Goal: Find contact information: Find contact information

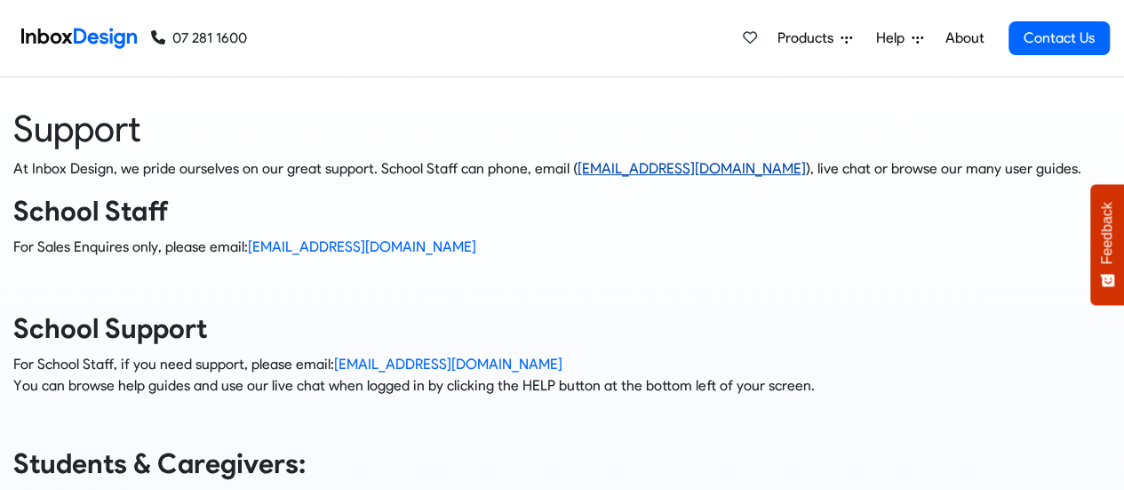
click at [623, 162] on link "[EMAIL_ADDRESS][DOMAIN_NAME]" at bounding box center [692, 168] width 228 height 17
click at [777, 363] on p "For School Staff, if you need support, please email: support@inboxdesign.co.nz …" at bounding box center [562, 375] width 1098 height 43
click at [343, 255] on p "For Sales Enquires only, please email: [EMAIL_ADDRESS][DOMAIN_NAME]" at bounding box center [562, 246] width 1098 height 21
click at [686, 164] on link "[EMAIL_ADDRESS][DOMAIN_NAME]" at bounding box center [692, 168] width 228 height 17
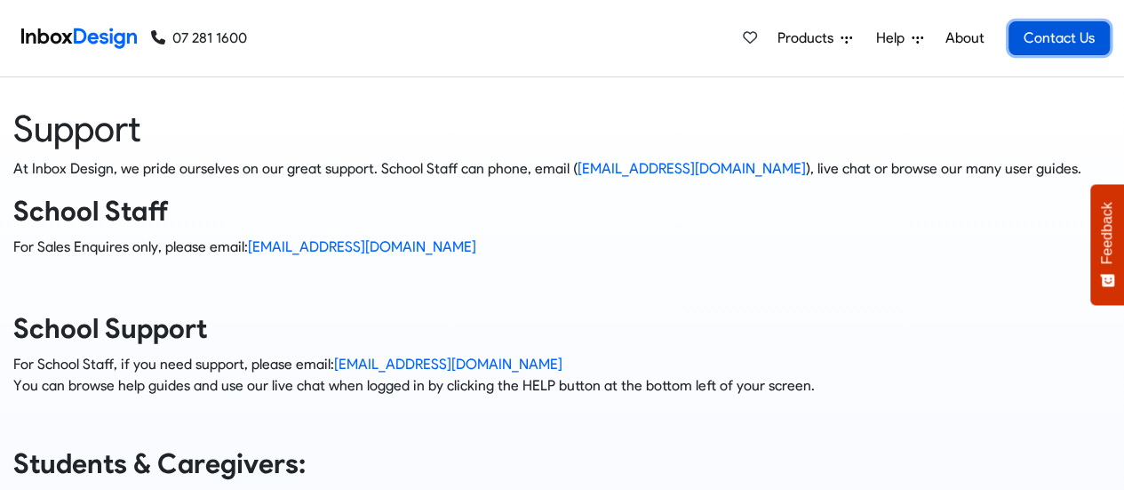
click at [1029, 49] on link "Contact Us" at bounding box center [1059, 38] width 101 height 34
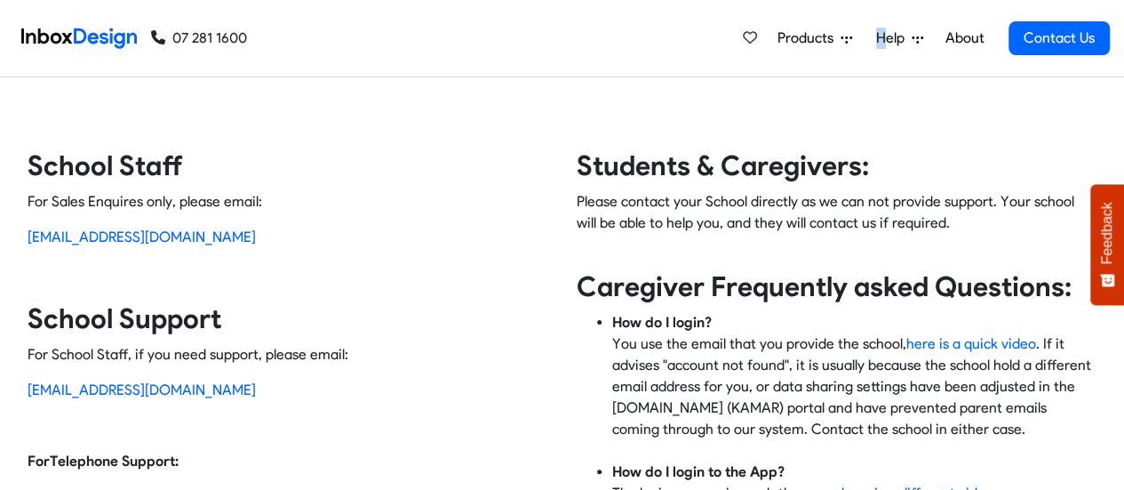
click at [841, 42] on span "Help" at bounding box center [809, 38] width 63 height 21
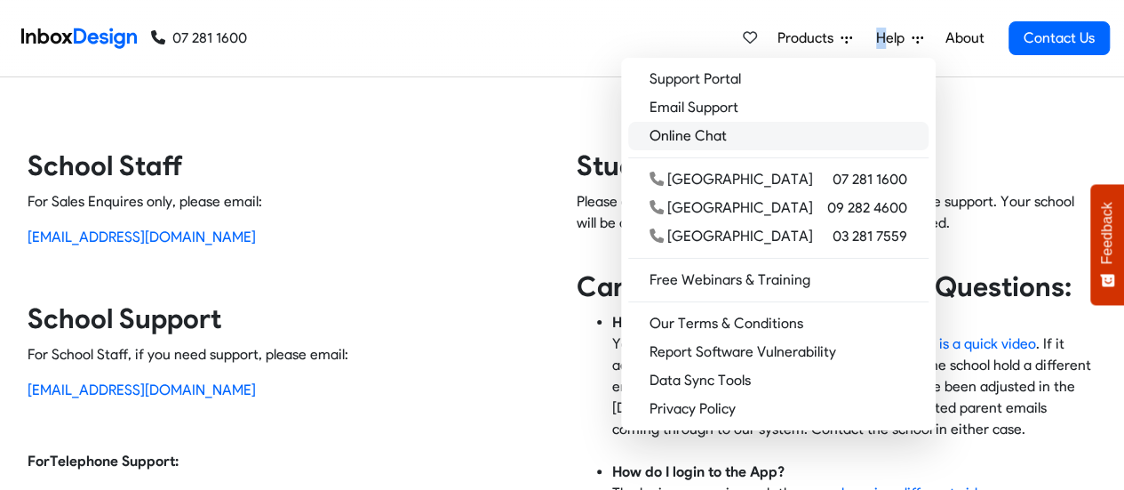
click at [795, 139] on link "Online Chat" at bounding box center [778, 136] width 300 height 28
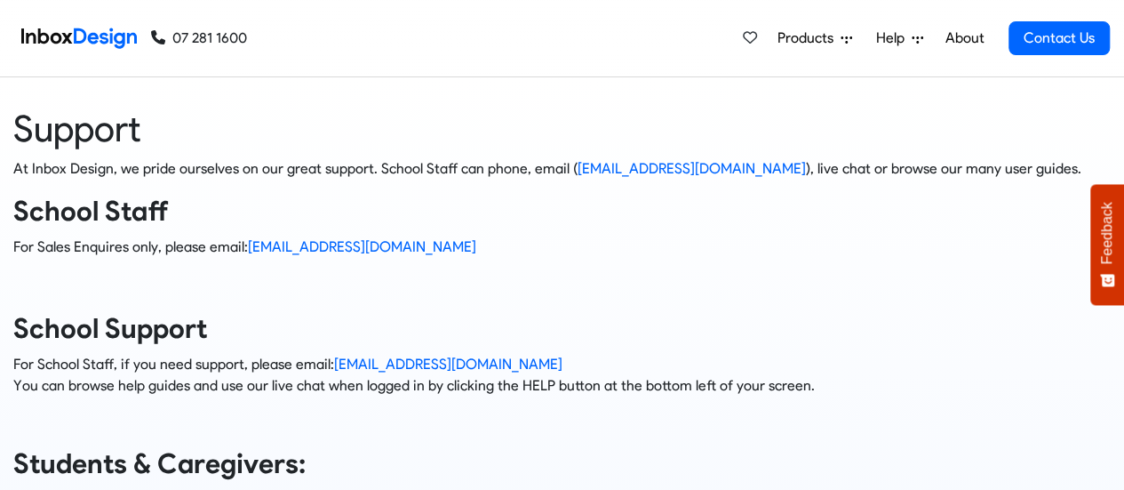
click at [823, 42] on span "Products" at bounding box center [809, 38] width 63 height 21
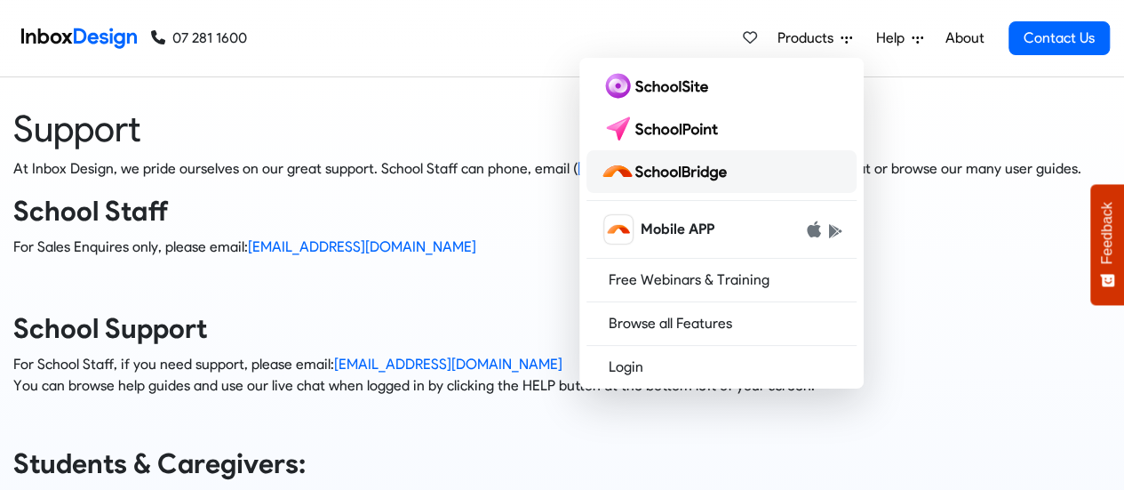
click at [742, 165] on link at bounding box center [722, 171] width 270 height 43
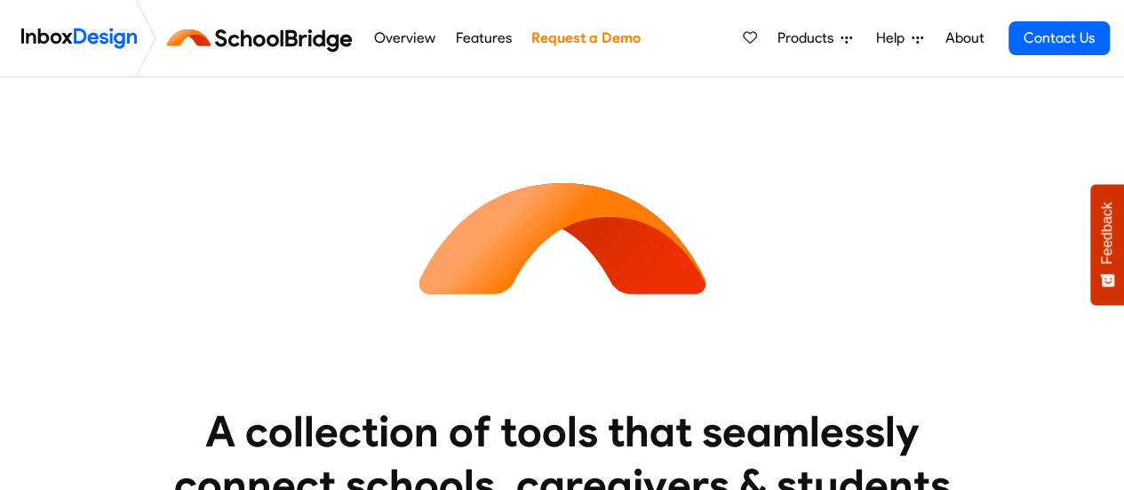
click at [841, 36] on span "Help" at bounding box center [809, 38] width 63 height 21
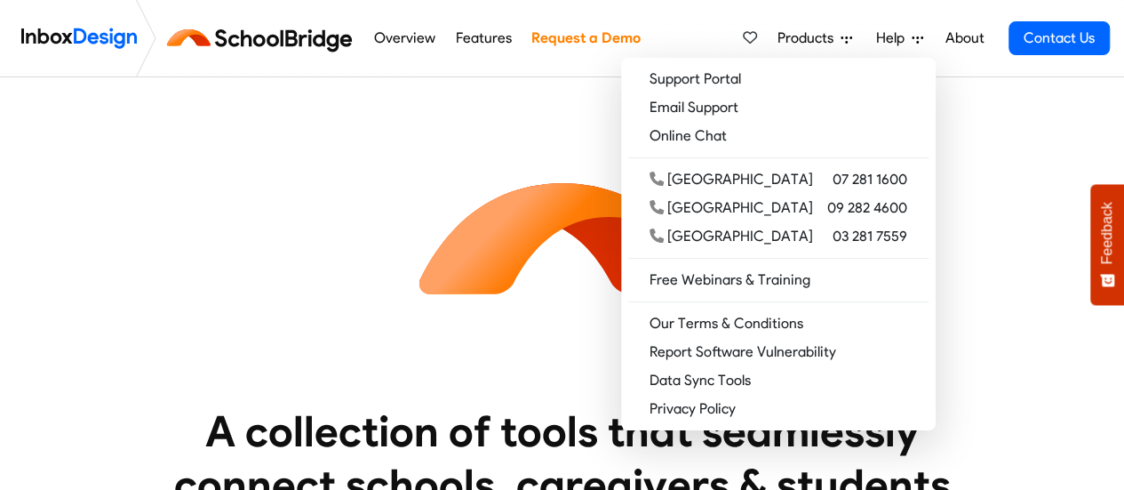
click at [935, 43] on li "Help Support Portal Email Support Online Chat Tauranga 07 281 1600 Auckland 09 …" at bounding box center [899, 38] width 71 height 36
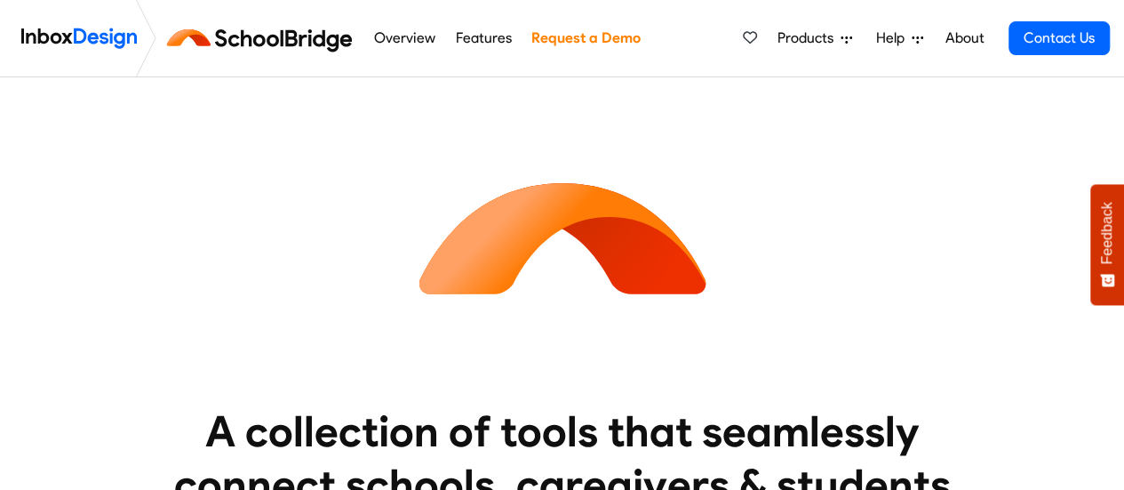
click at [964, 35] on link "About" at bounding box center [964, 38] width 49 height 36
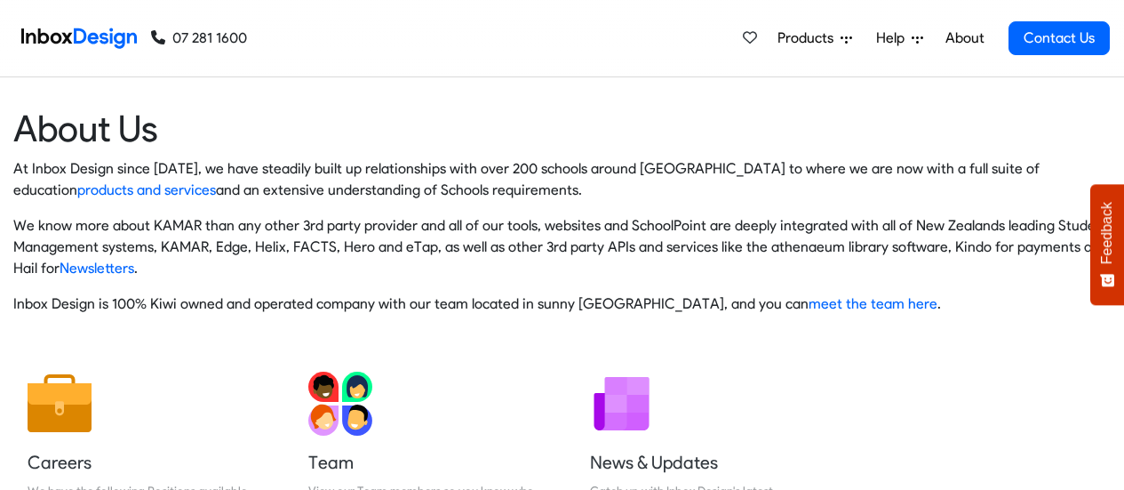
scroll to position [91, 0]
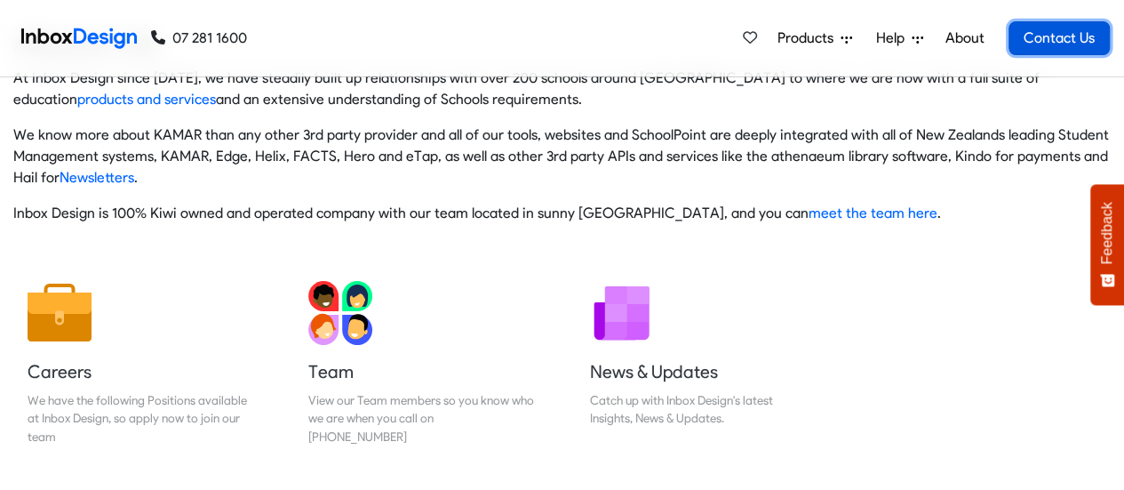
click at [1045, 23] on link "Contact Us" at bounding box center [1059, 38] width 101 height 34
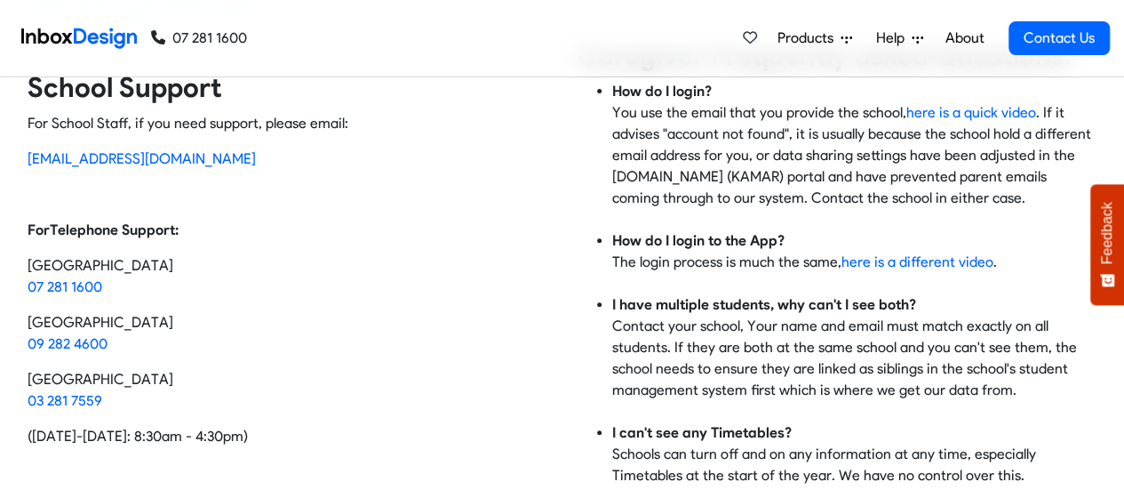
scroll to position [232, 0]
drag, startPoint x: 0, startPoint y: 289, endPoint x: 202, endPoint y: 236, distance: 208.7
click at [202, 236] on div "Contact Inbox Design School Staff For Sales Enquires only, please email: sales@…" at bounding box center [562, 252] width 1124 height 672
click at [202, 236] on p "For Telephone Support:" at bounding box center [288, 229] width 521 height 21
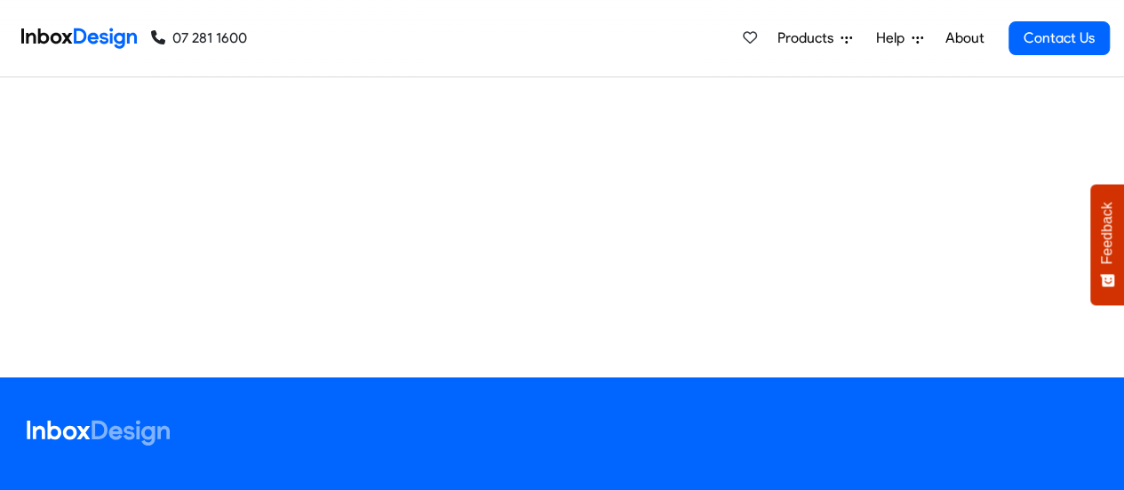
scroll to position [1424, 0]
